Goal: Transaction & Acquisition: Purchase product/service

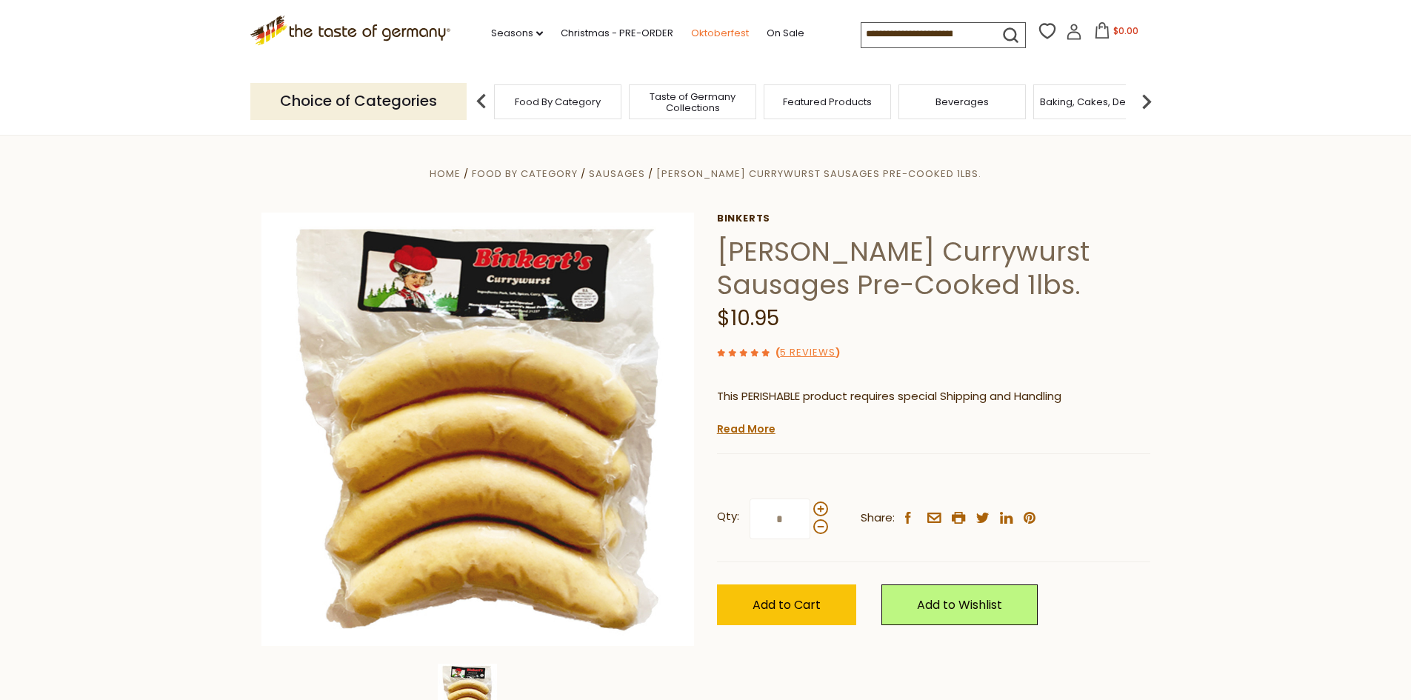
click at [710, 33] on link "Oktoberfest" at bounding box center [720, 33] width 58 height 16
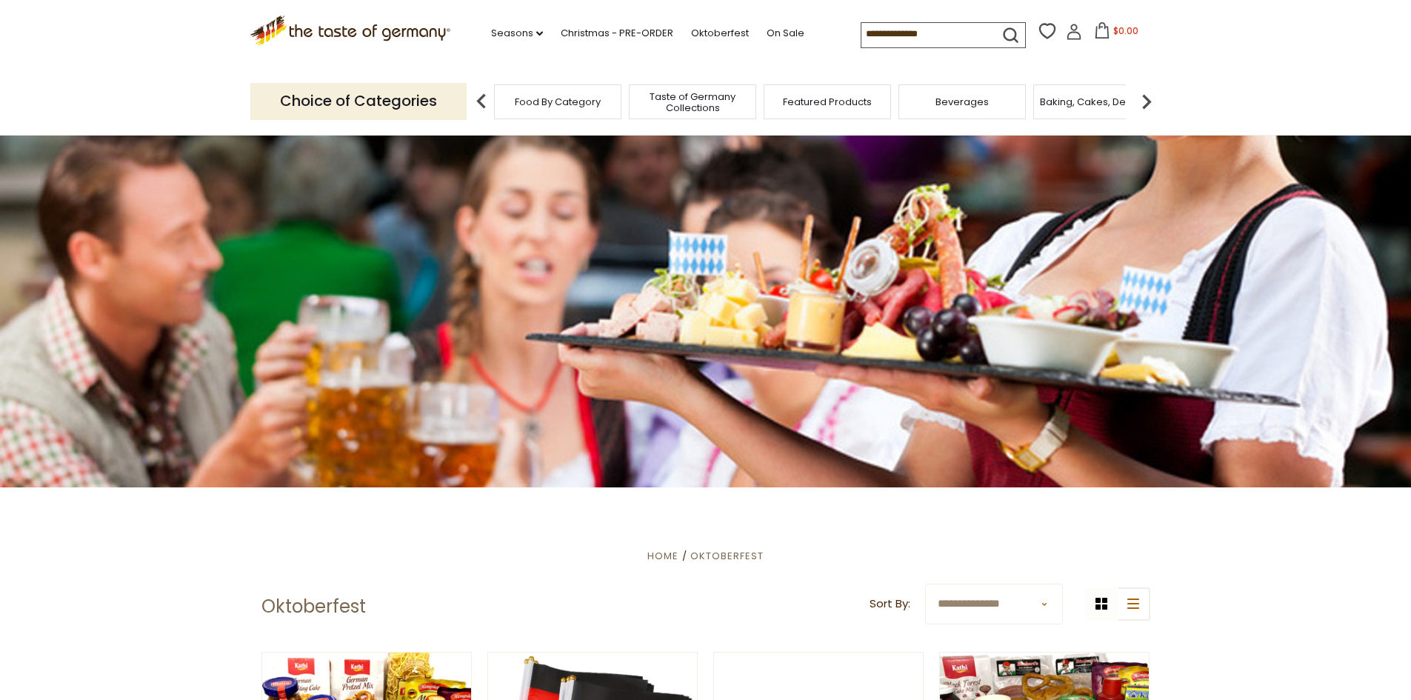
click at [1148, 94] on img at bounding box center [1147, 102] width 30 height 30
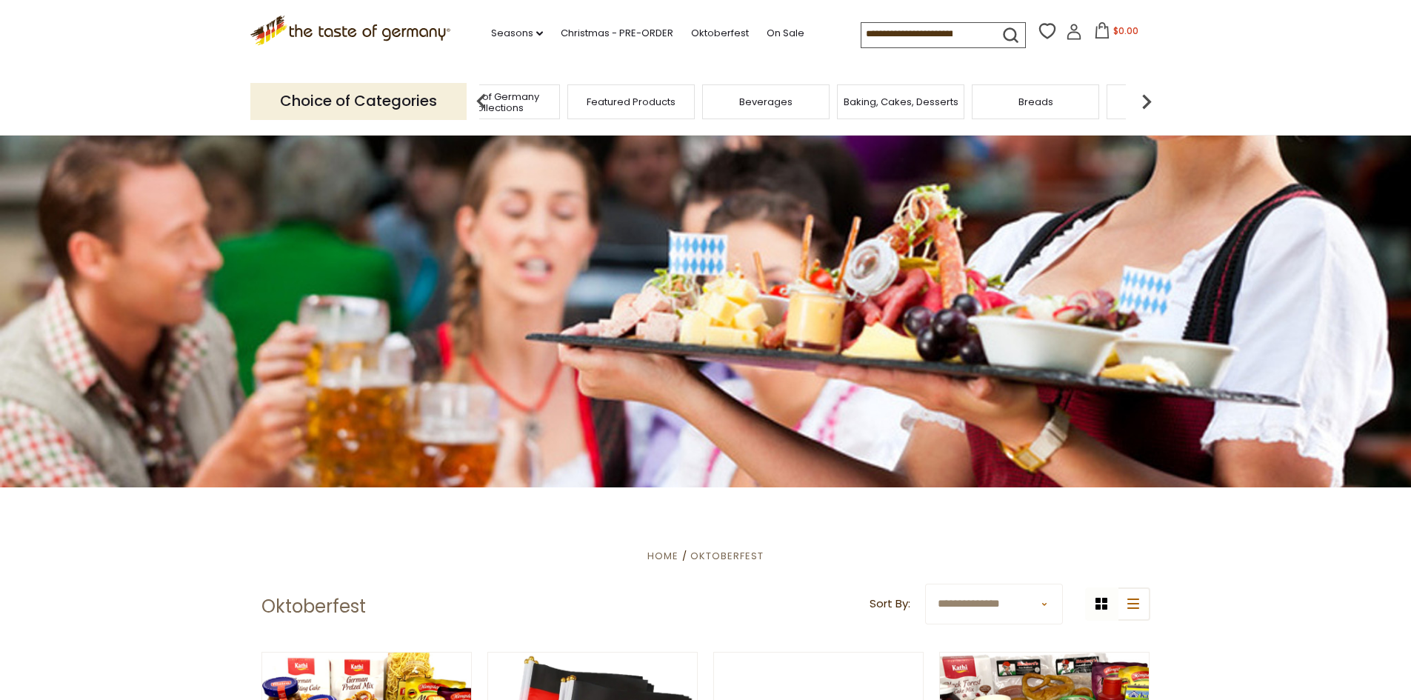
click at [1148, 94] on img at bounding box center [1147, 102] width 30 height 30
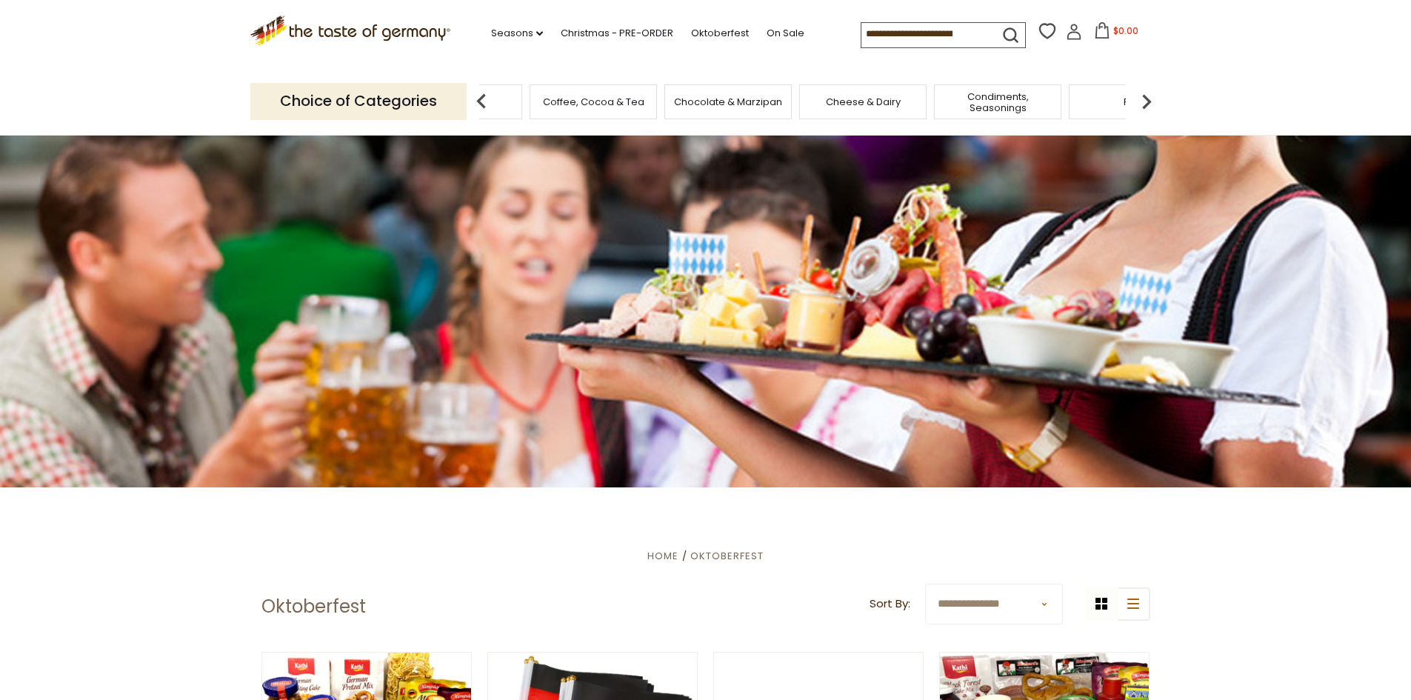
click at [1148, 94] on img at bounding box center [1147, 102] width 30 height 30
click at [1159, 105] on img at bounding box center [1147, 102] width 30 height 30
click at [357, 24] on icon ".st0{fill:#EDD300;} .st1{fill:#D33E21;}" at bounding box center [350, 31] width 201 height 30
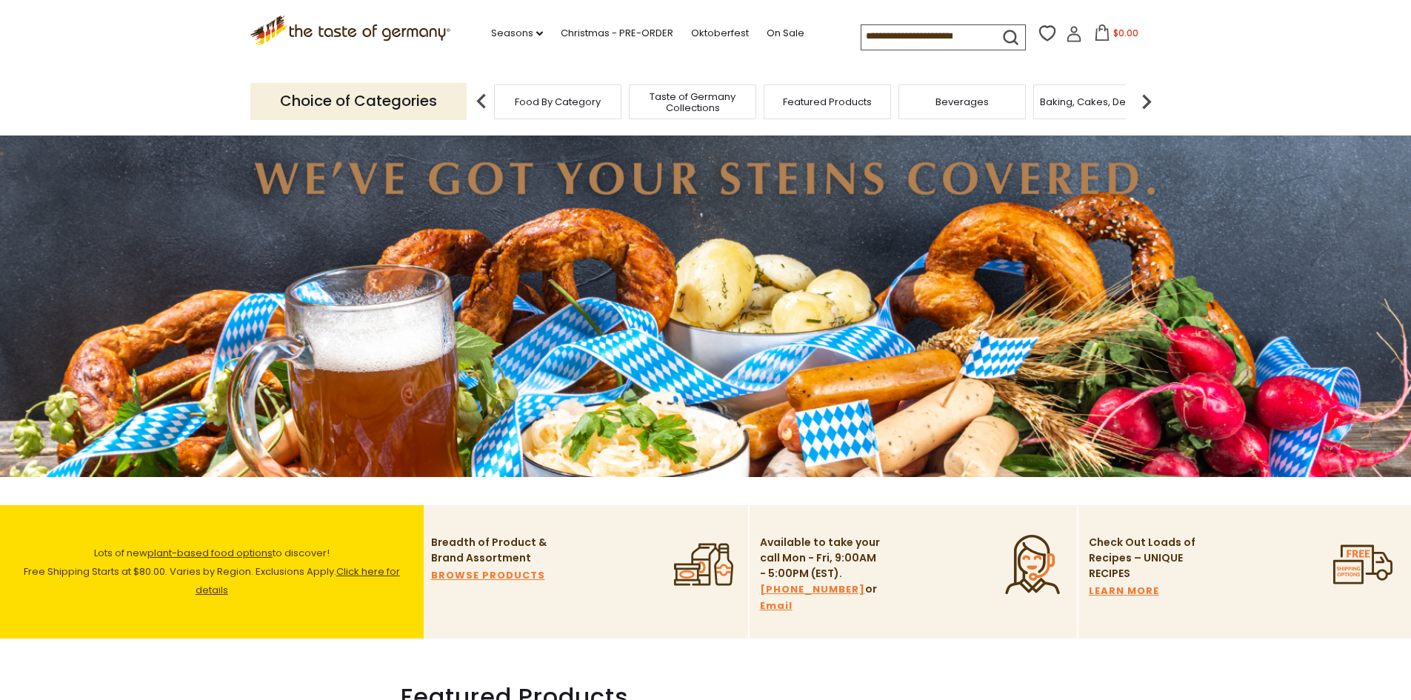
scroll to position [74, 0]
